Goal: Information Seeking & Learning: Learn about a topic

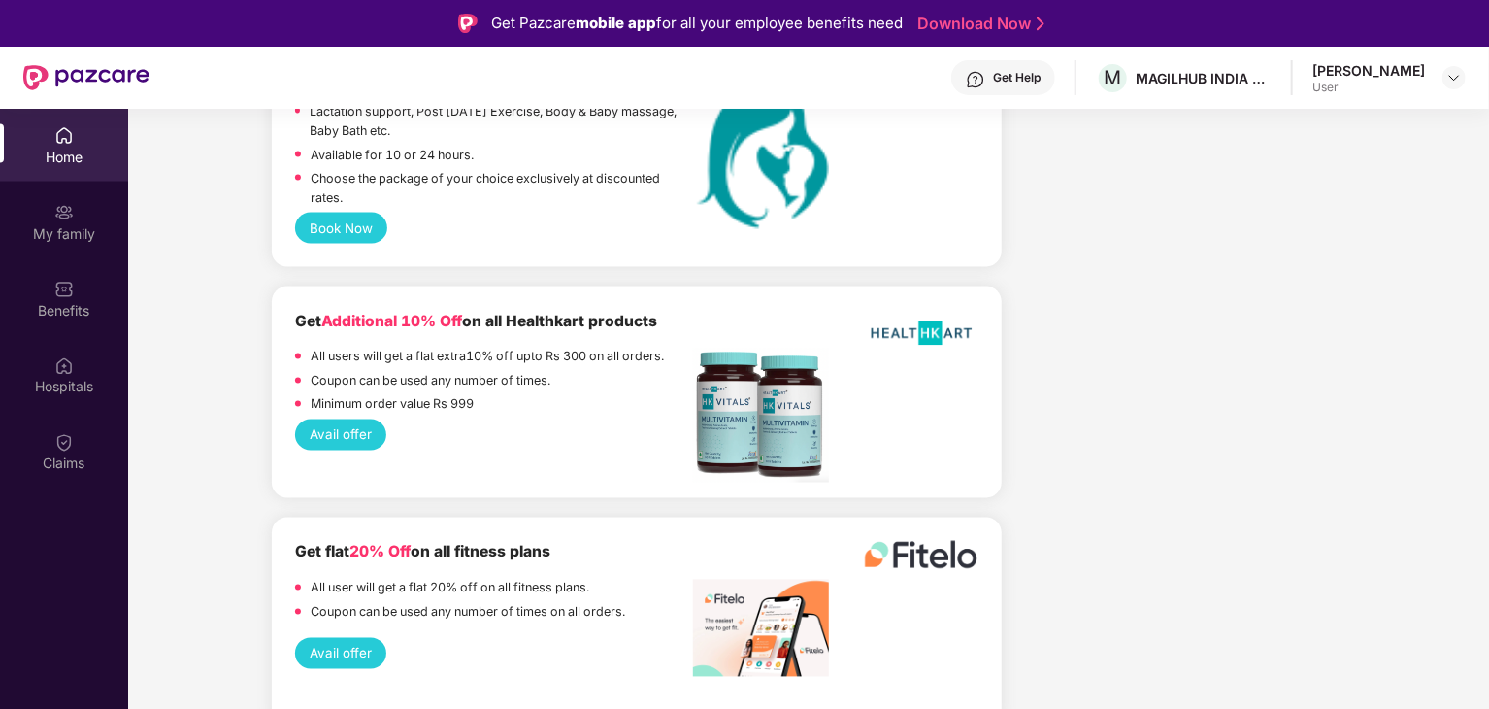
scroll to position [1859, 0]
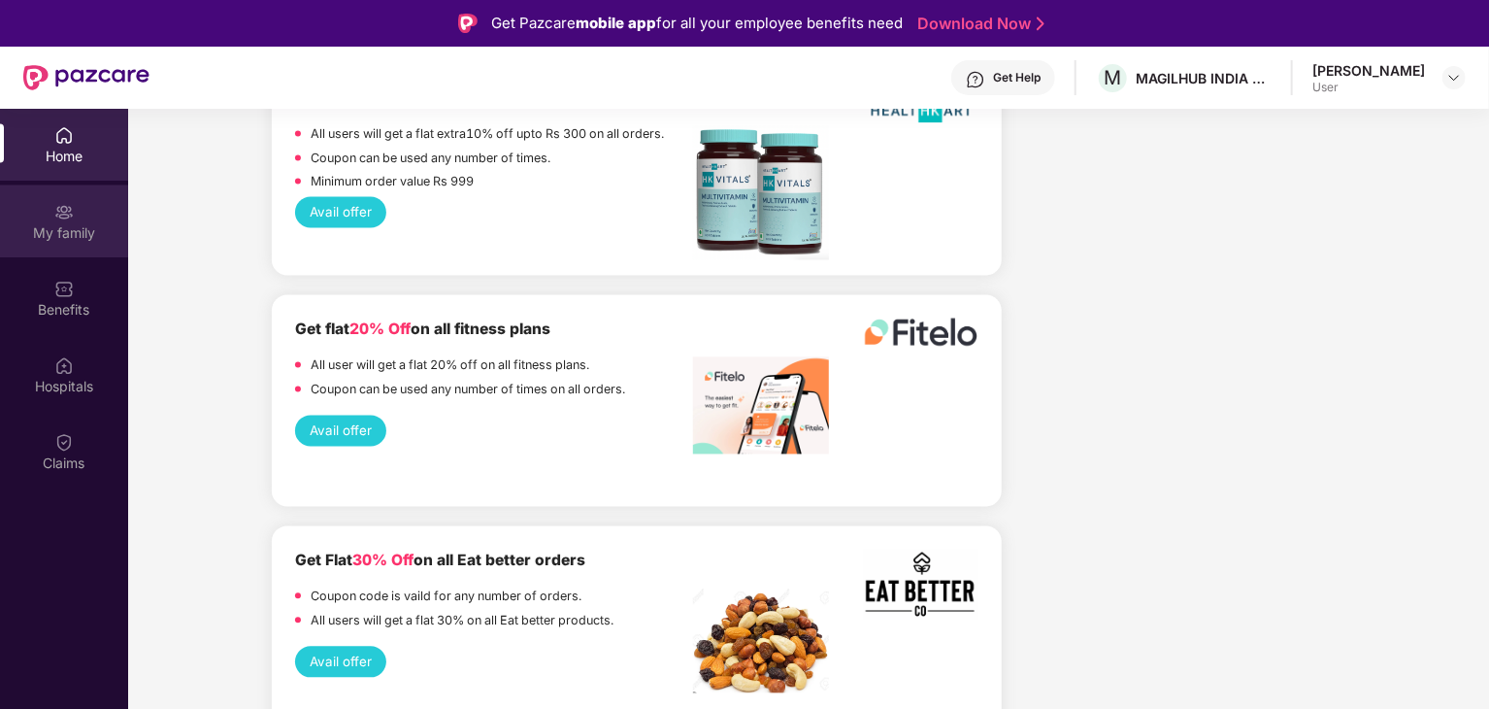
click at [82, 224] on div "My family" at bounding box center [64, 233] width 128 height 19
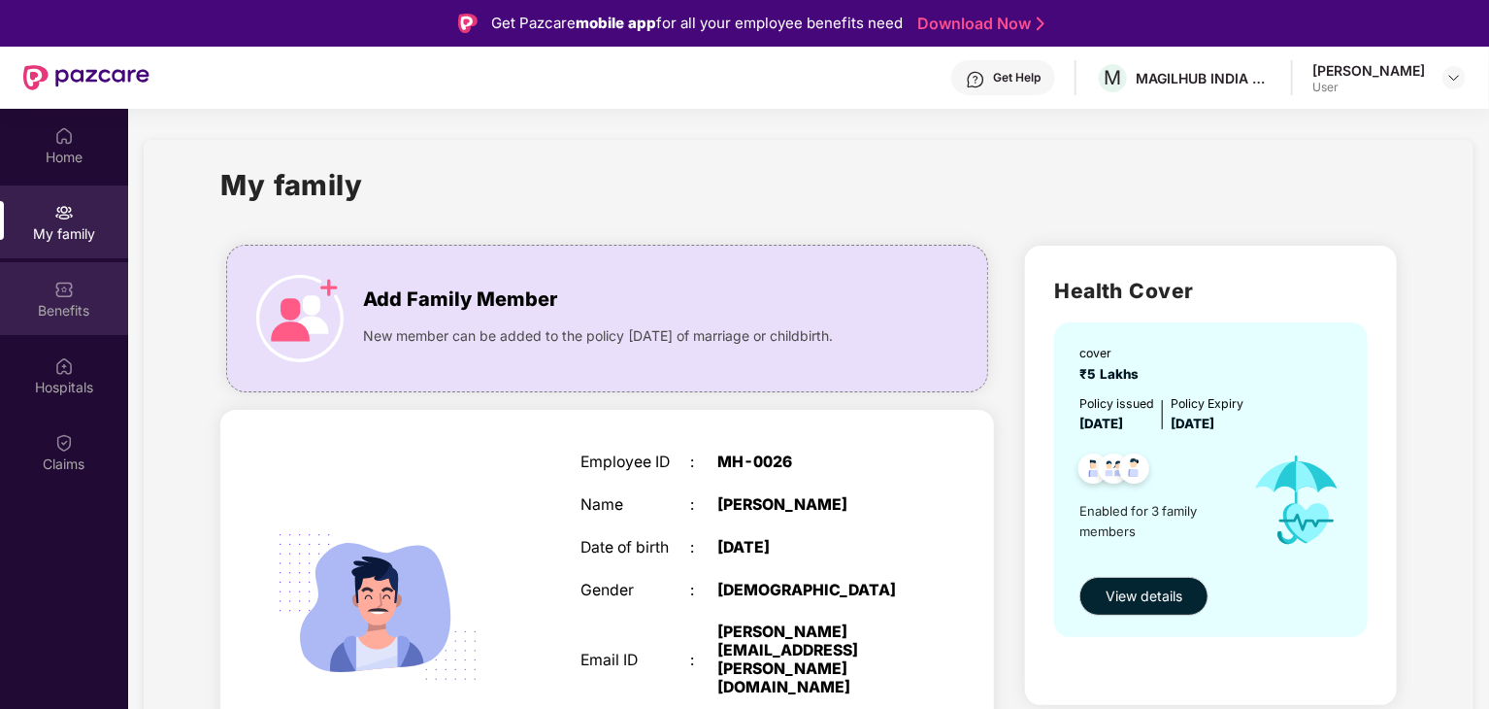
click at [97, 281] on div "Benefits" at bounding box center [64, 298] width 128 height 73
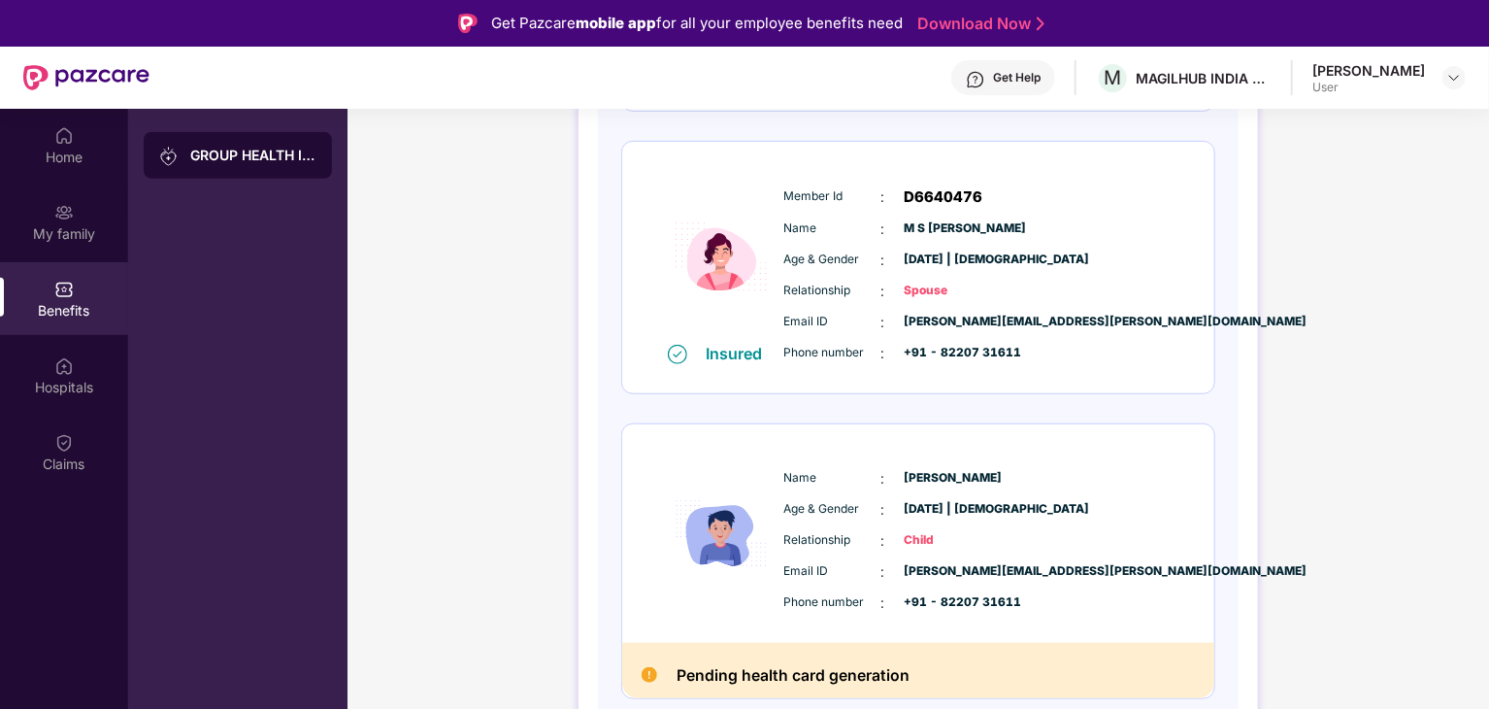
scroll to position [109, 0]
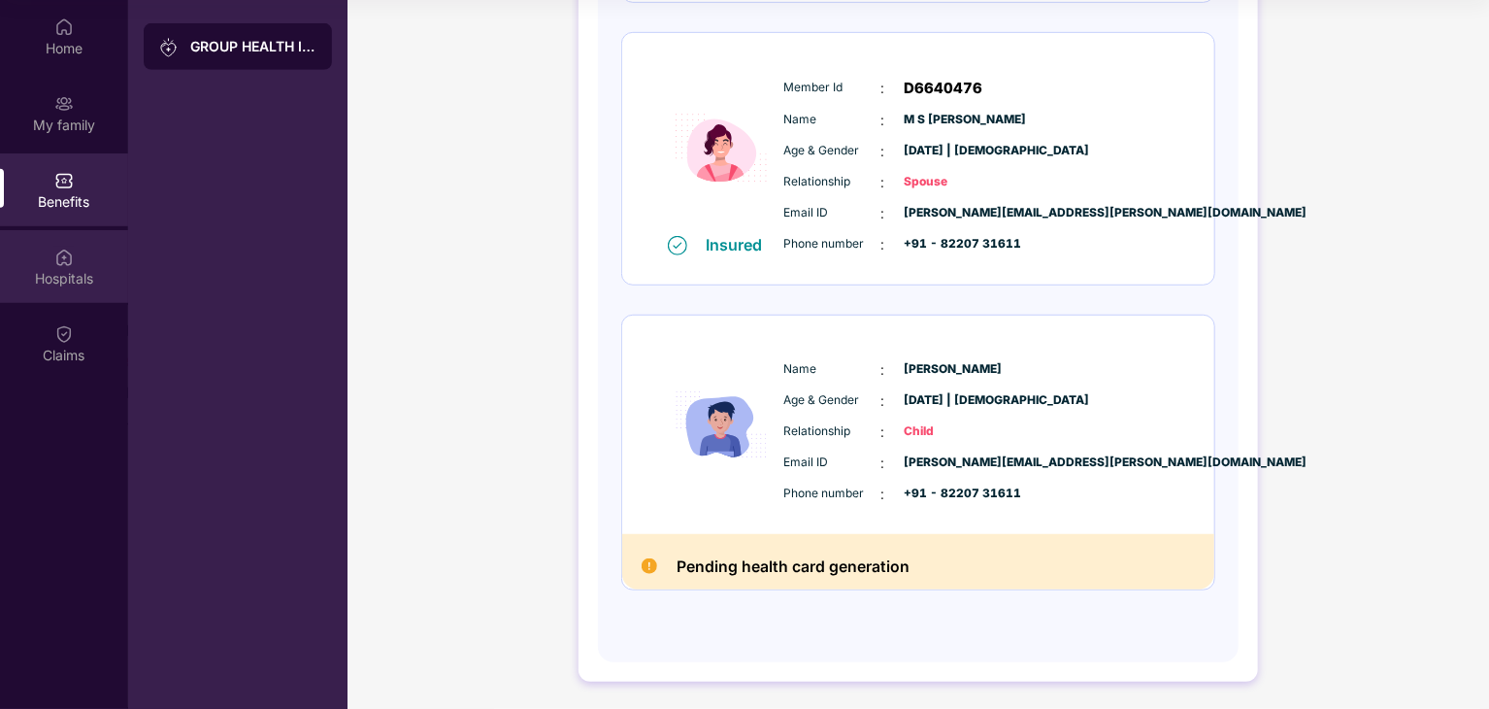
click at [77, 275] on div "Hospitals" at bounding box center [64, 278] width 128 height 19
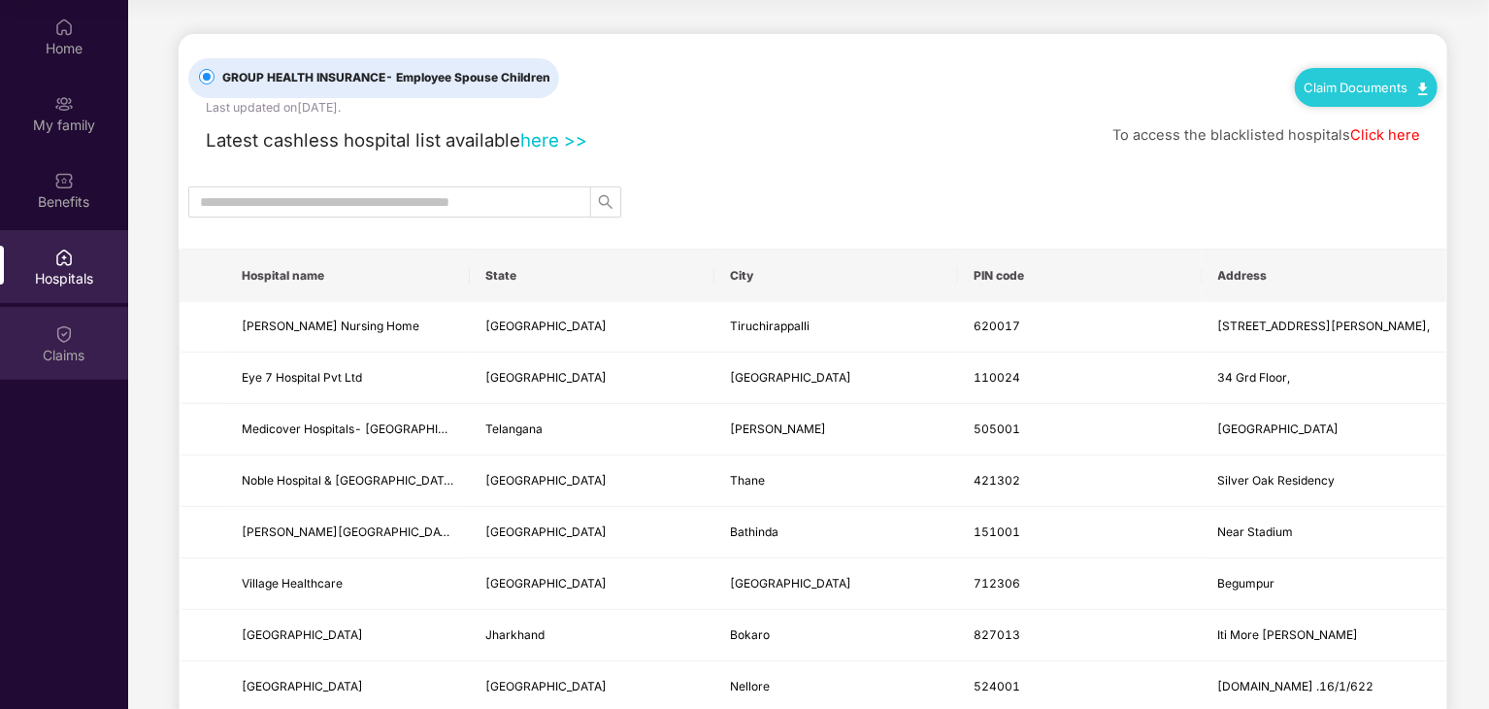
click at [81, 328] on div "Claims" at bounding box center [64, 343] width 128 height 73
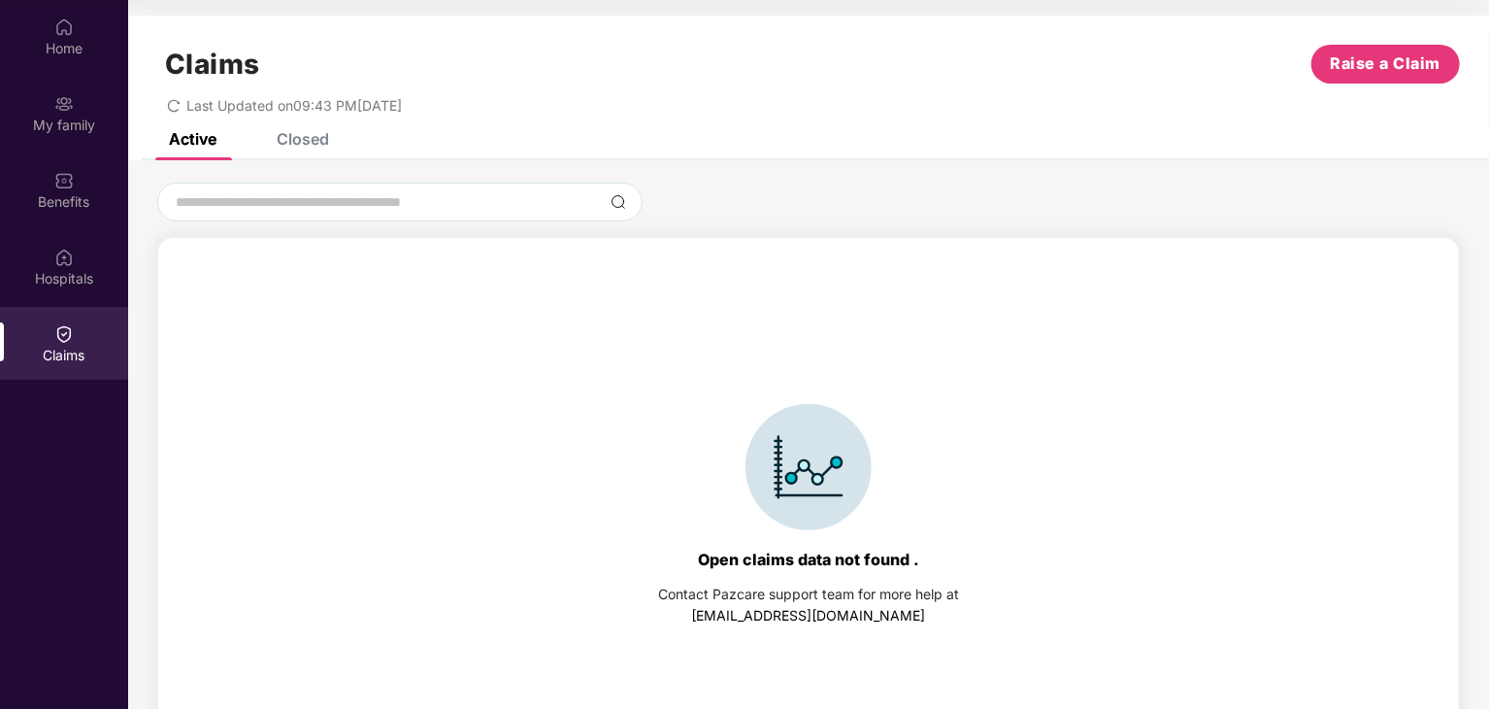
click at [270, 143] on div "Closed" at bounding box center [289, 138] width 82 height 19
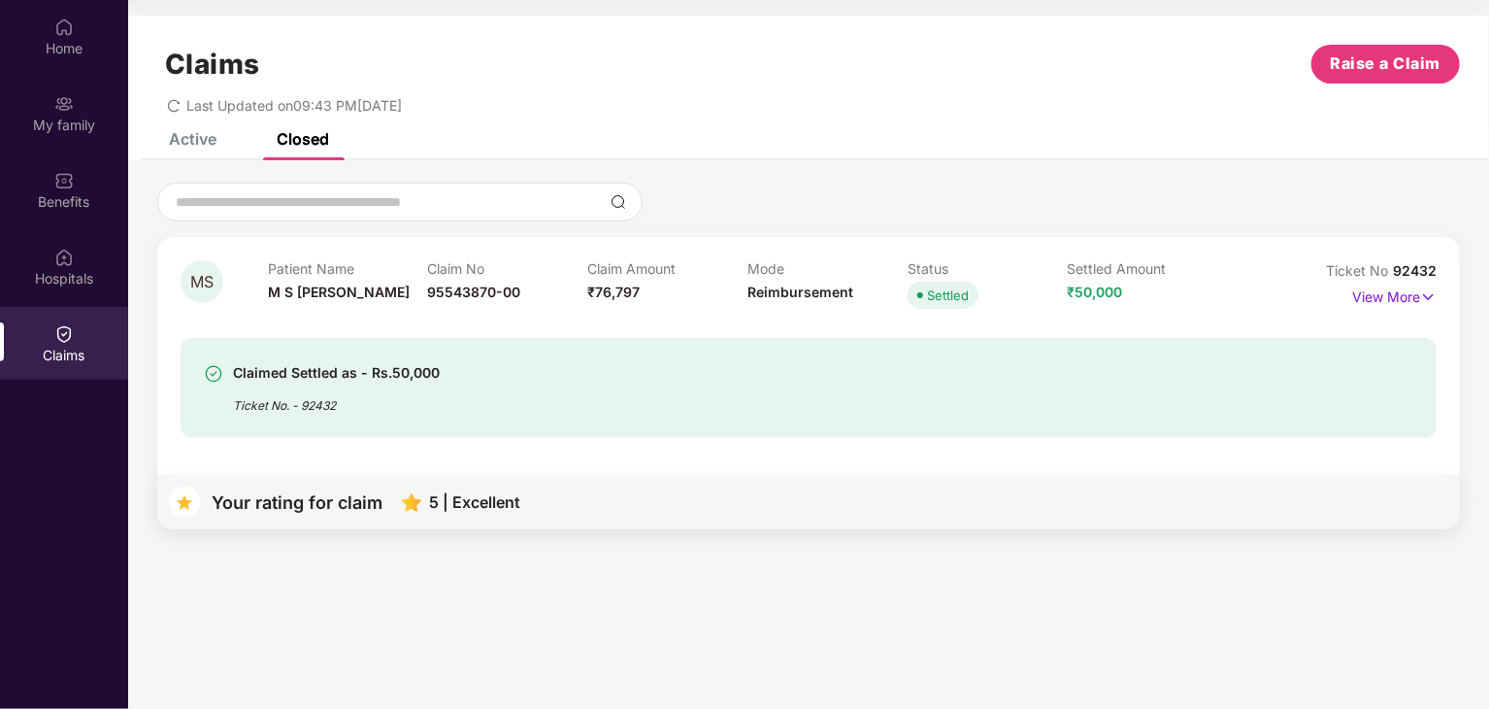
click at [294, 137] on div "Closed" at bounding box center [303, 138] width 52 height 19
click at [1421, 289] on img at bounding box center [1428, 296] width 17 height 21
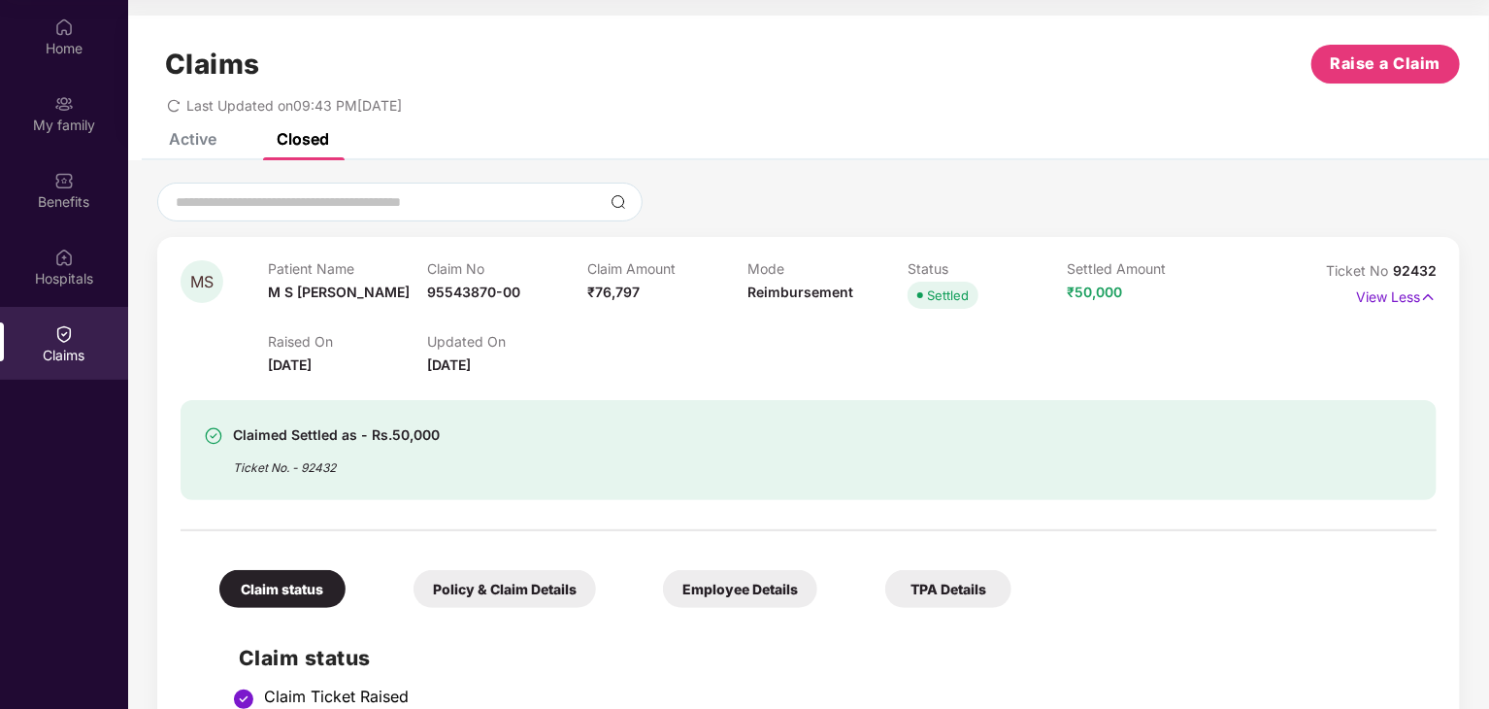
scroll to position [499, 0]
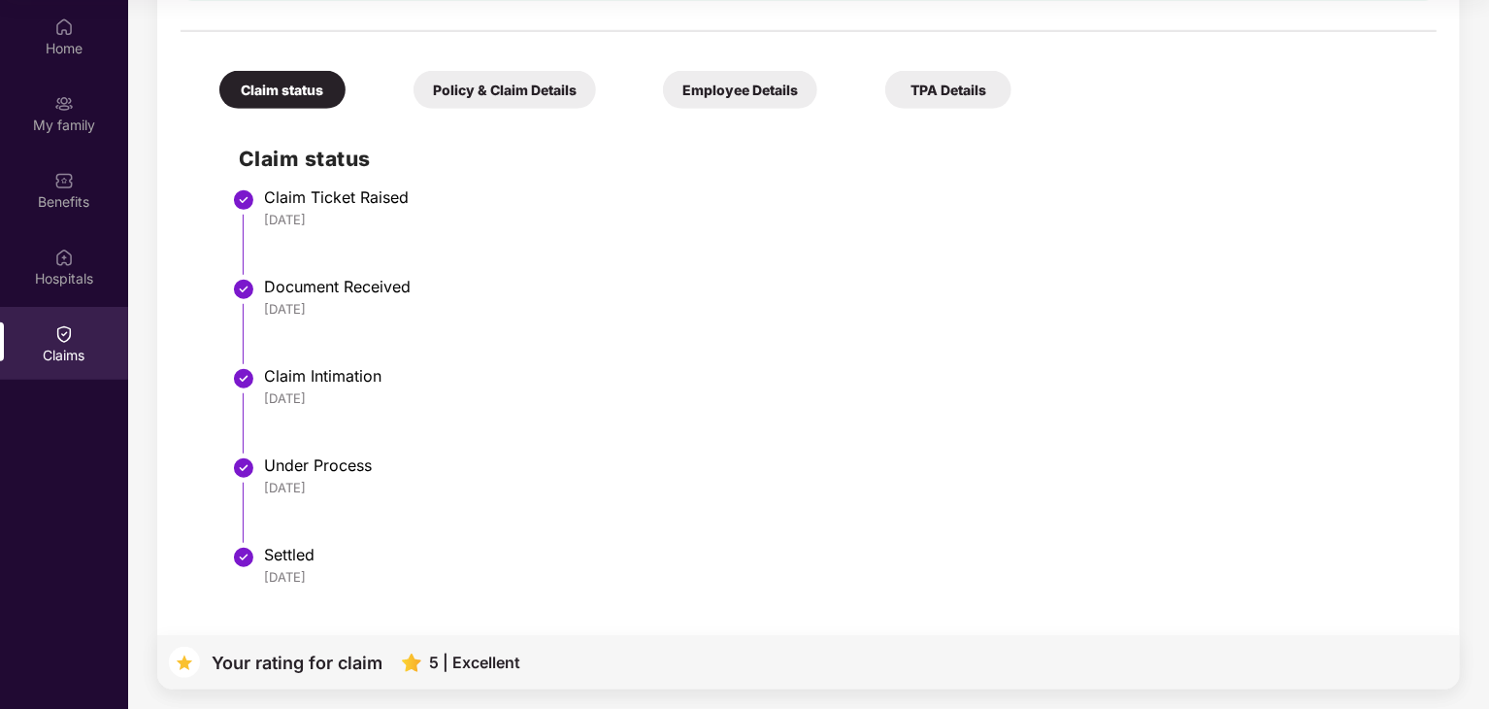
click at [475, 71] on div "Policy & Claim Details" at bounding box center [505, 90] width 182 height 38
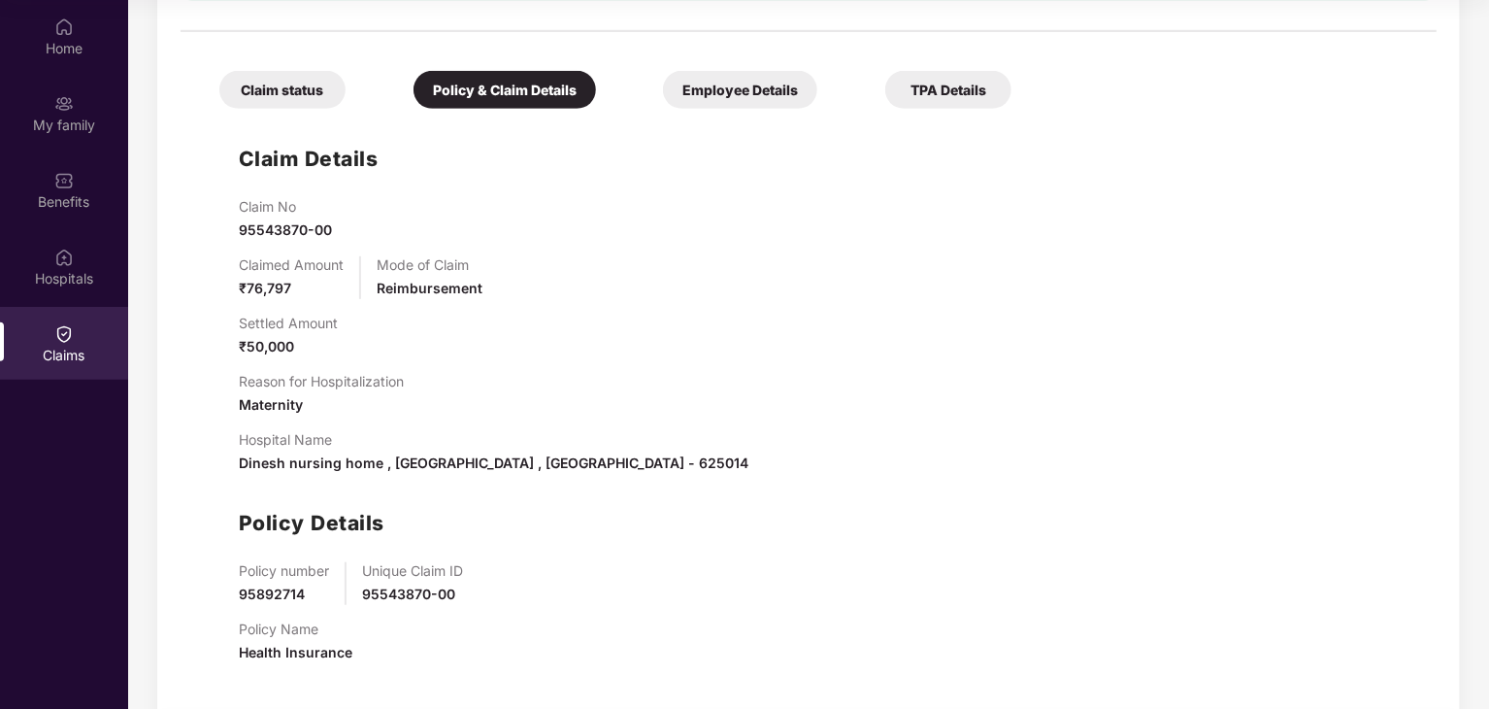
click at [737, 71] on div "Employee Details" at bounding box center [740, 90] width 154 height 38
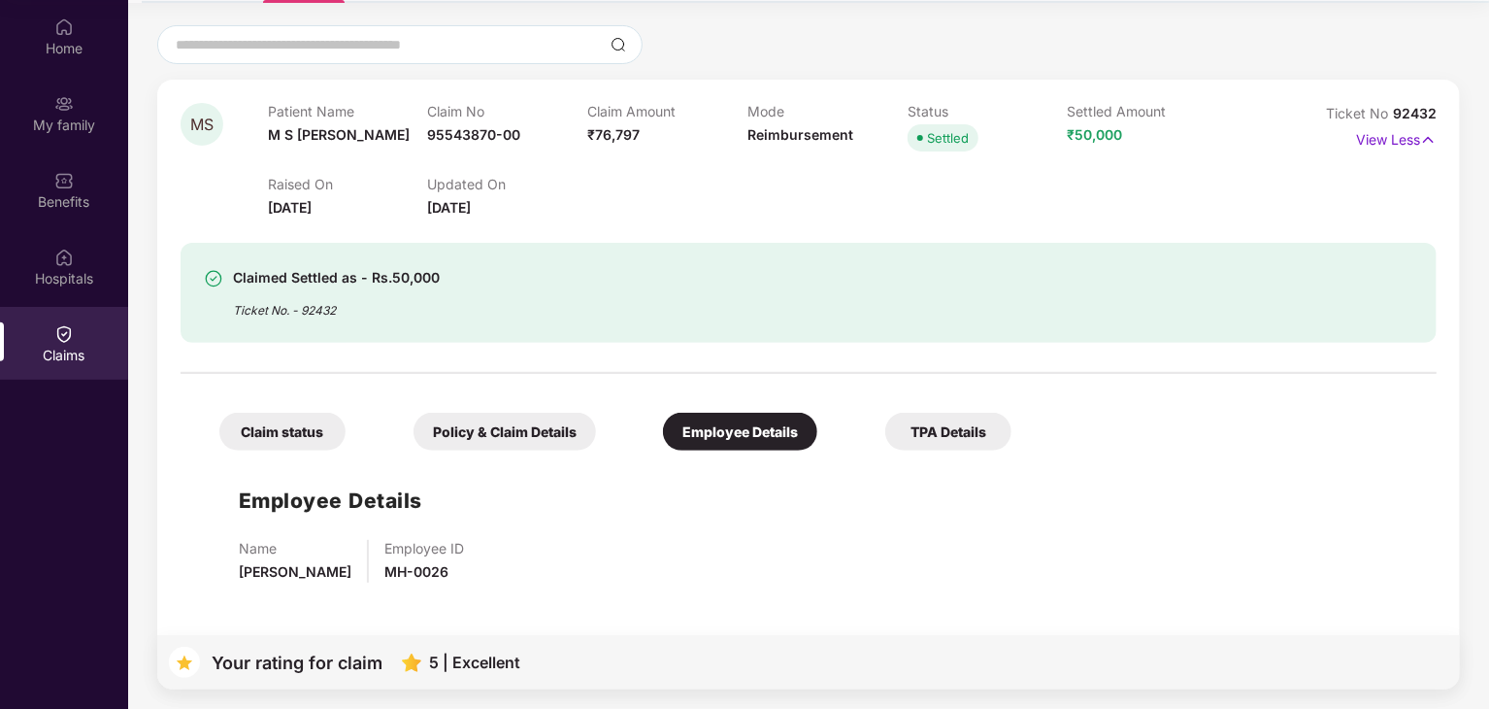
scroll to position [157, 0]
click at [738, 98] on div "MS Patient Name M S [PERSON_NAME] Claim No 95543870-00 Claim Amount ₹76,797 Mod…" at bounding box center [808, 385] width 1303 height 610
click at [968, 420] on div "TPA Details" at bounding box center [948, 432] width 126 height 38
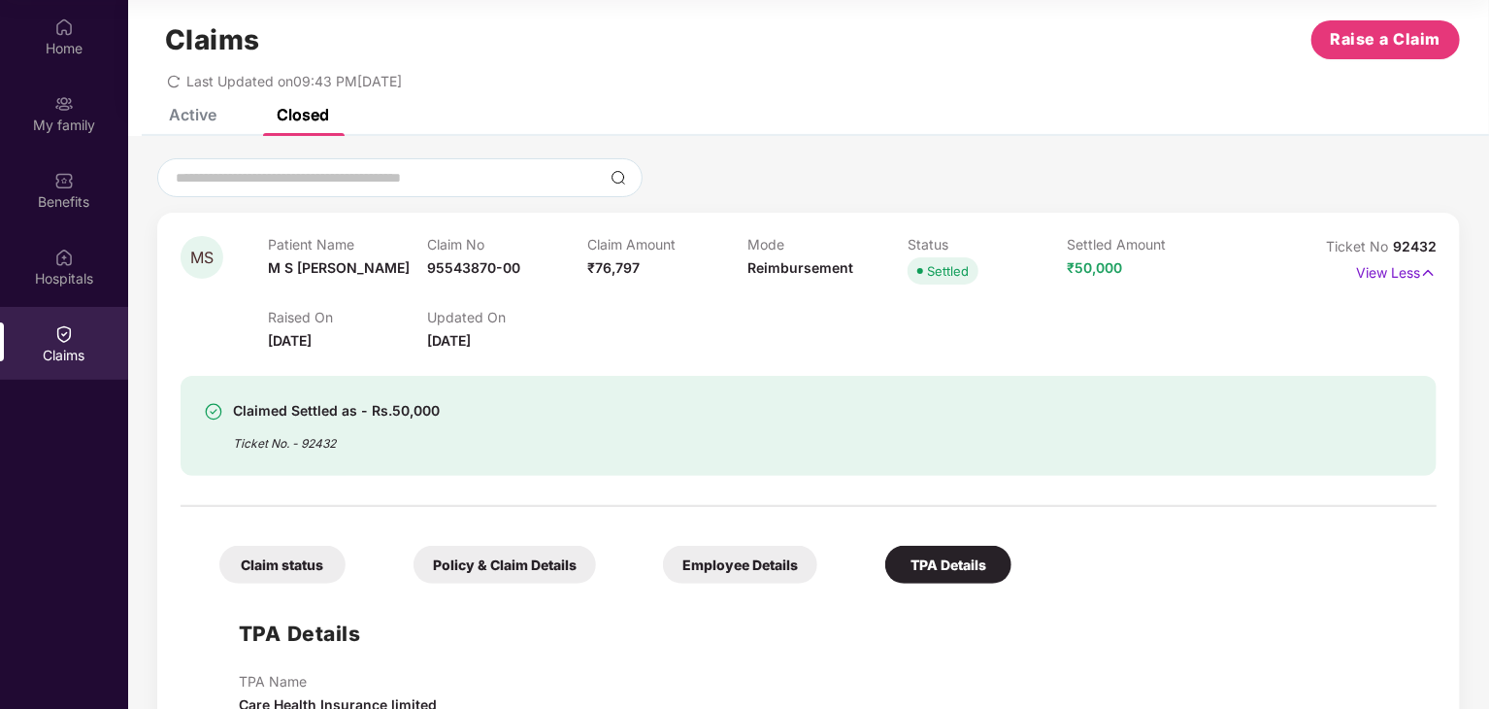
scroll to position [0, 0]
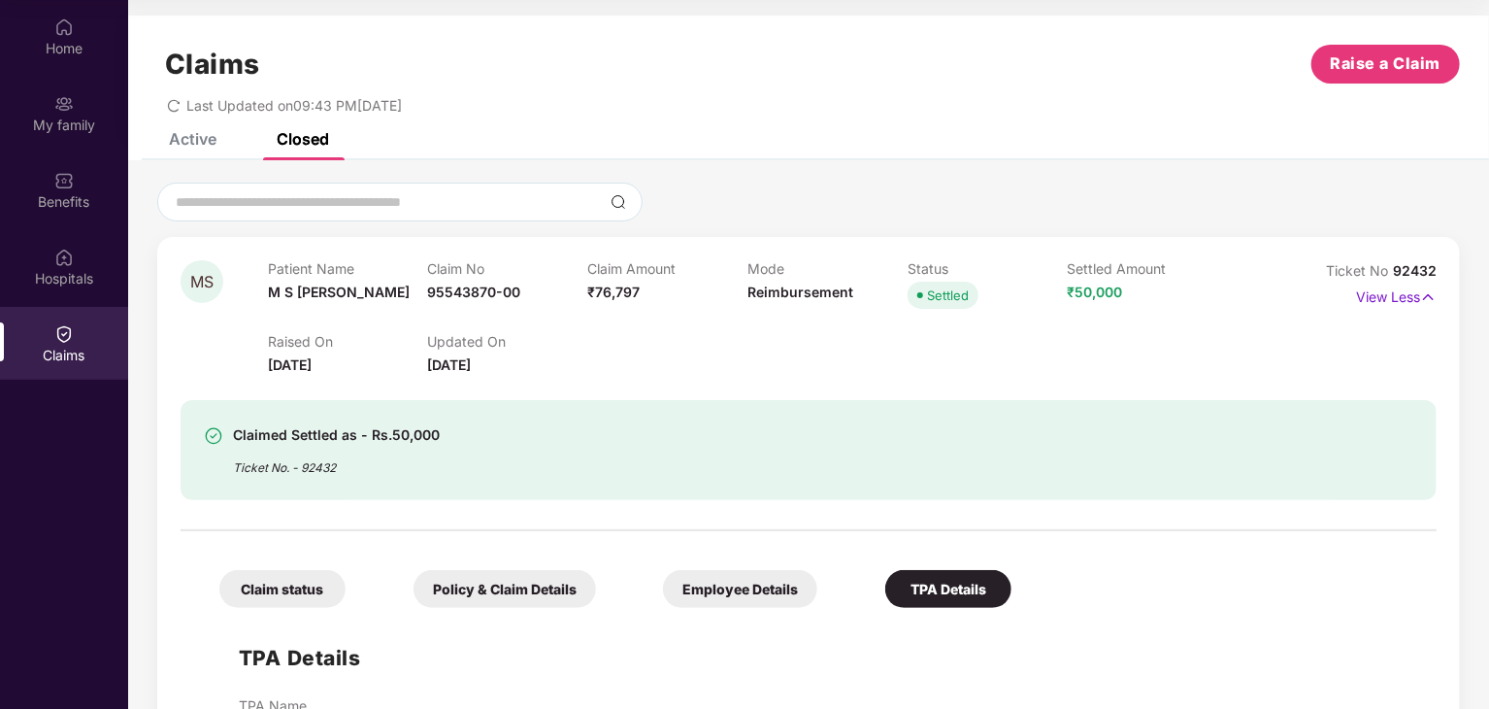
click at [192, 131] on div "Claims Raise a Claim Last Updated on 09:43 PM[DATE]" at bounding box center [808, 74] width 1361 height 117
click at [200, 141] on div "Active" at bounding box center [193, 138] width 48 height 19
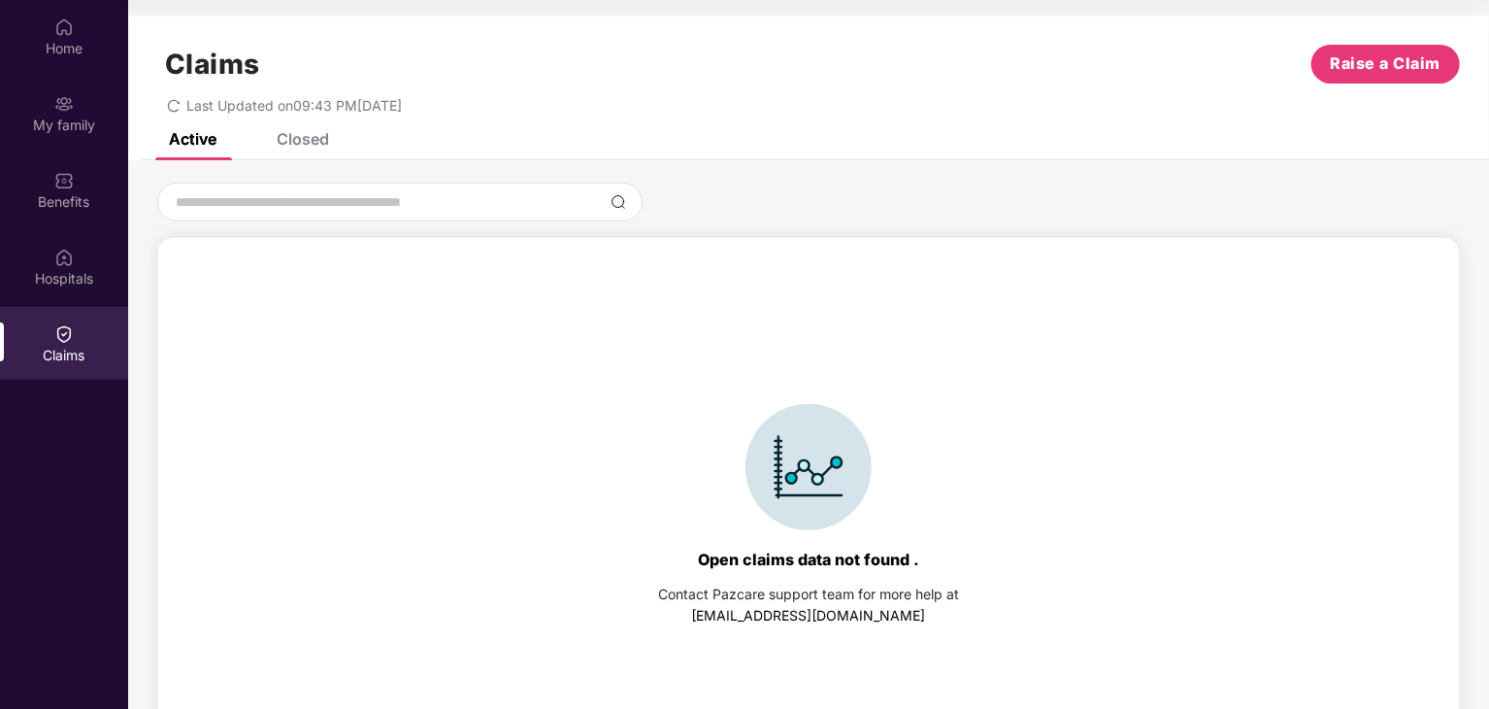
click at [175, 102] on icon "redo" at bounding box center [174, 106] width 14 height 14
click at [318, 140] on div "Closed" at bounding box center [303, 138] width 52 height 19
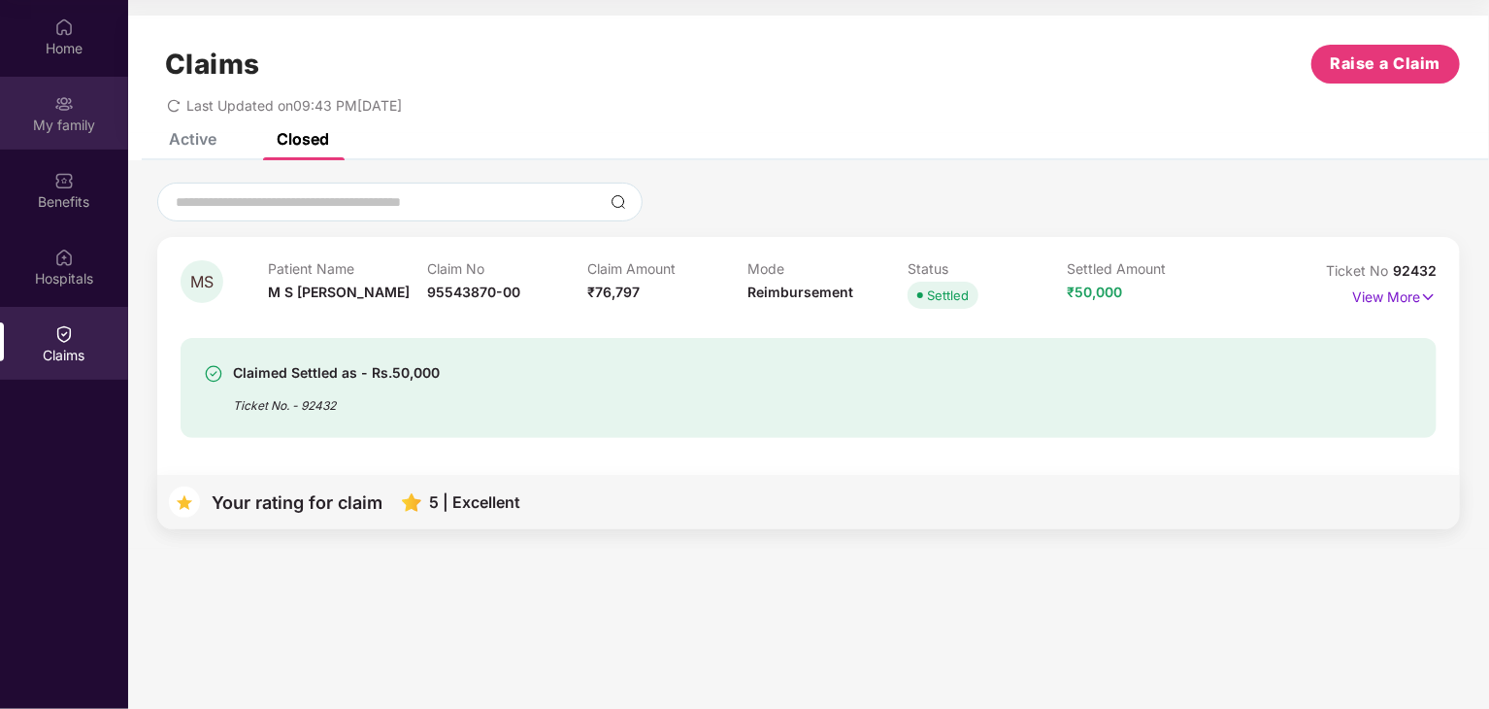
click at [88, 134] on div "My family" at bounding box center [64, 113] width 128 height 73
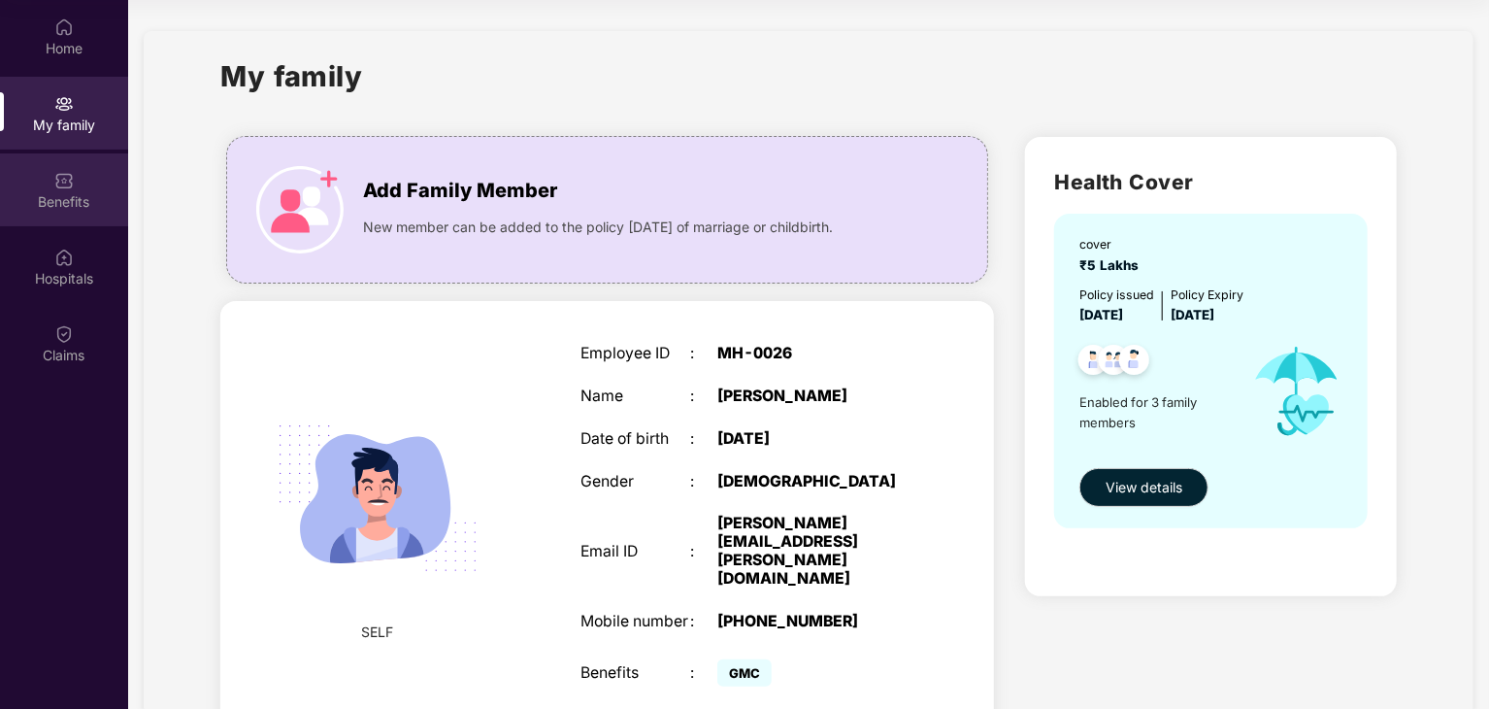
click at [63, 176] on img at bounding box center [63, 180] width 19 height 19
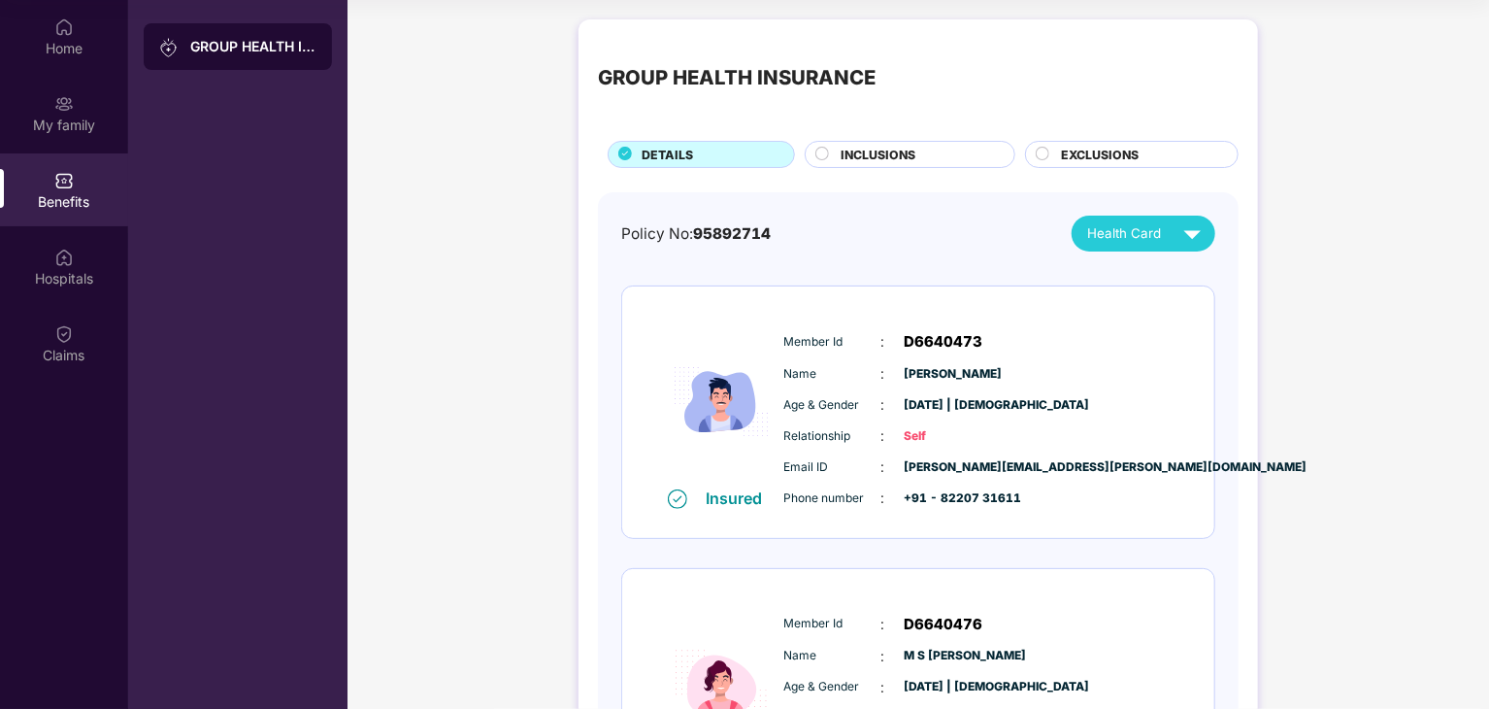
click at [905, 154] on span "INCLUSIONS" at bounding box center [878, 155] width 75 height 18
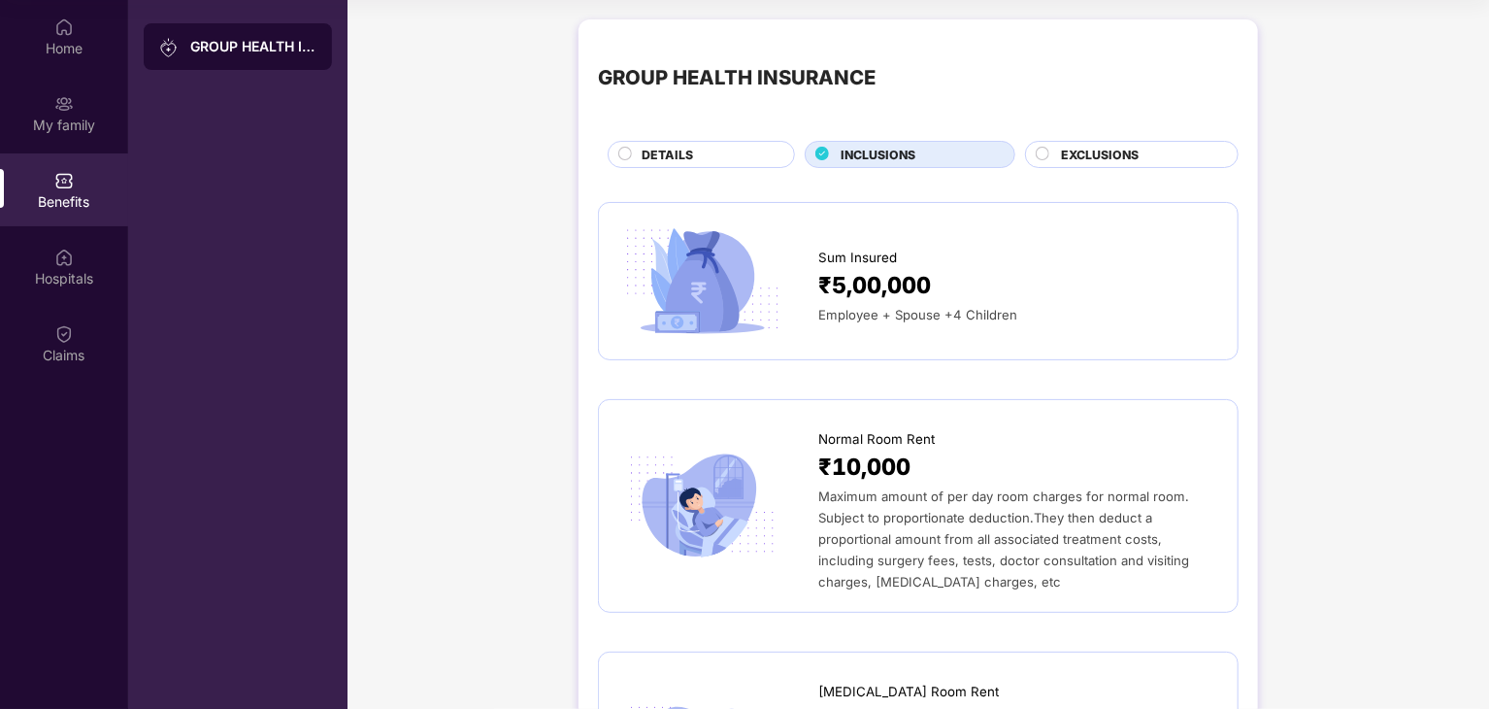
click at [1155, 307] on div "Employee + Spouse +4 Children" at bounding box center [1018, 314] width 400 height 21
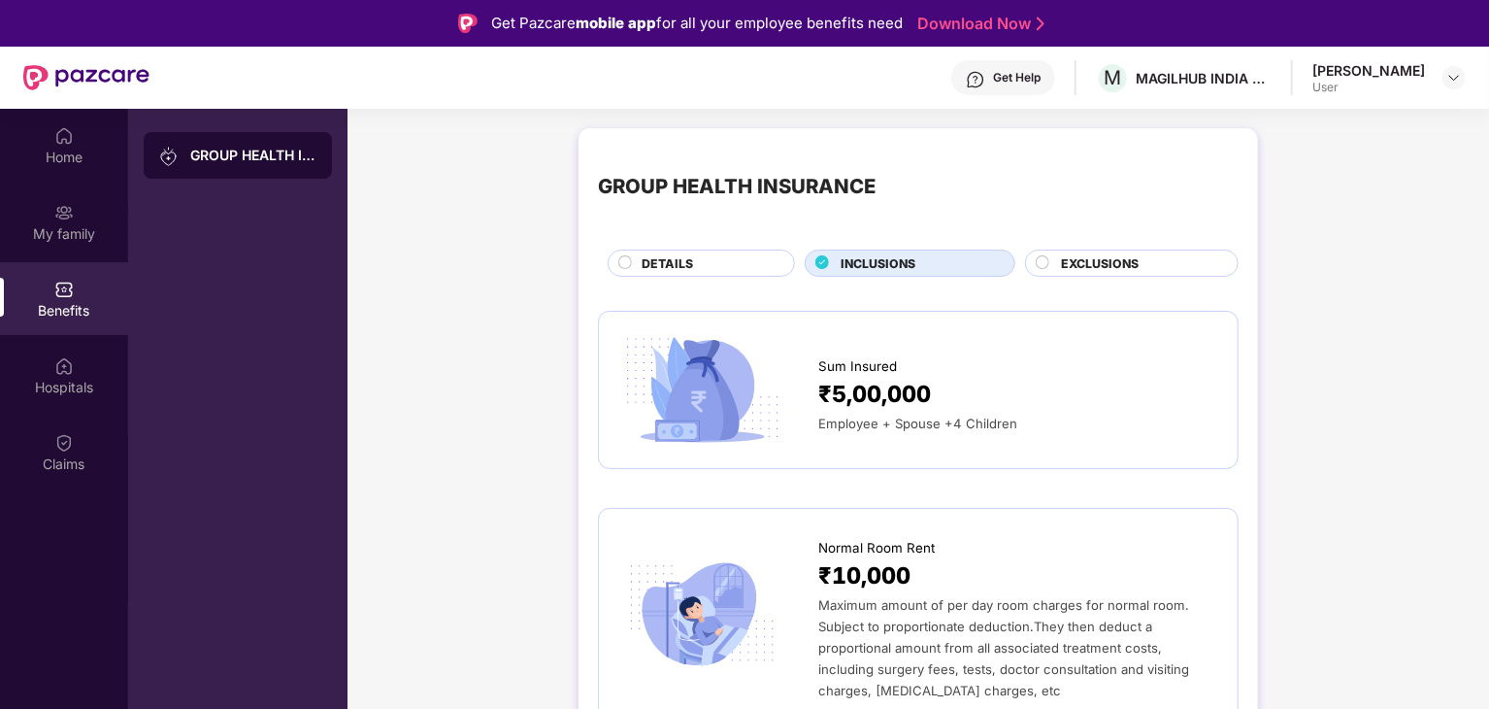
click at [1092, 259] on span "EXCLUSIONS" at bounding box center [1100, 263] width 78 height 18
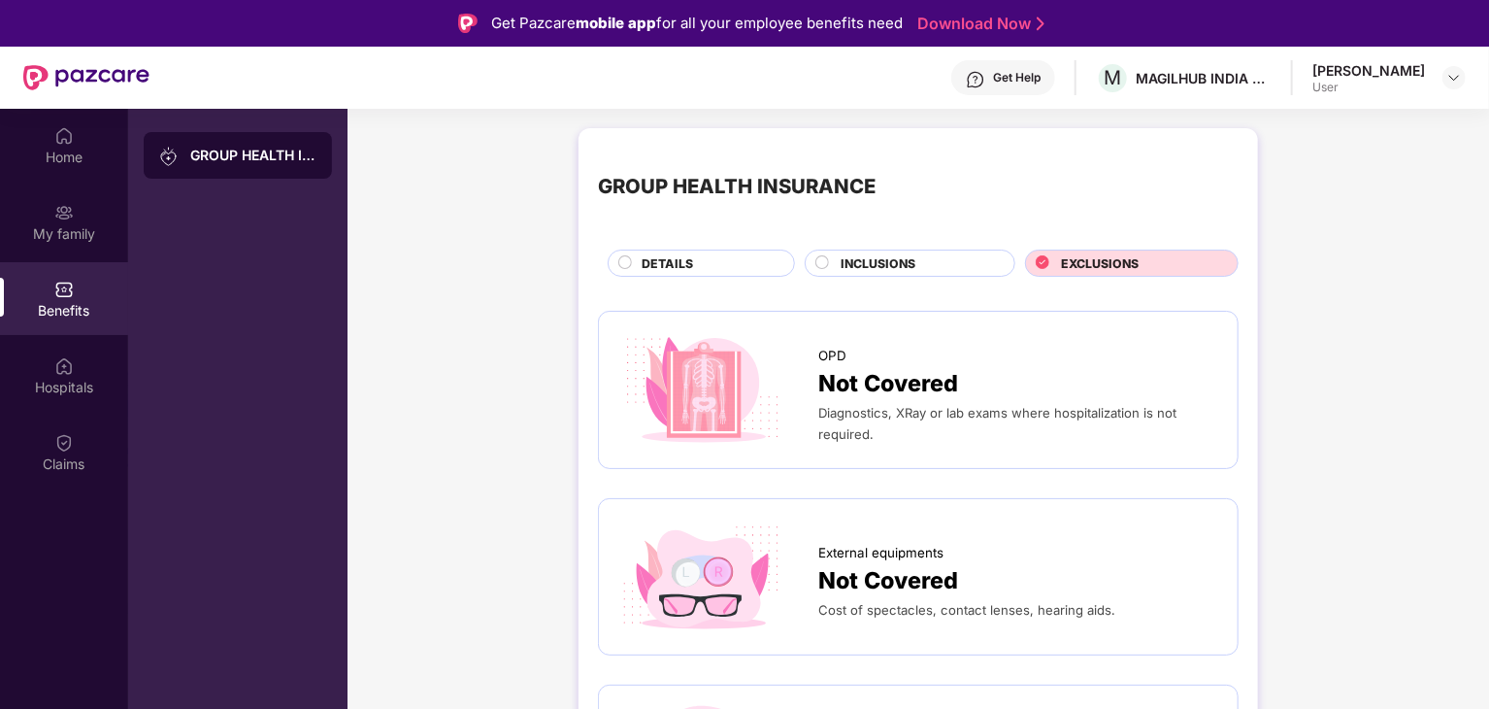
click at [1041, 261] on icon at bounding box center [1043, 263] width 14 height 14
click at [1458, 81] on img at bounding box center [1454, 78] width 16 height 16
